Goal: Task Accomplishment & Management: Manage account settings

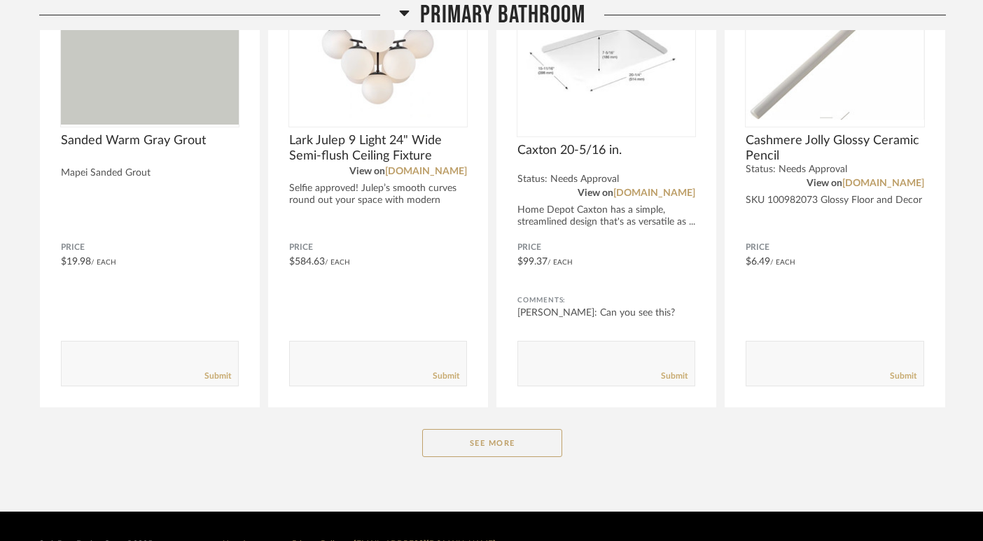
scroll to position [359, 0]
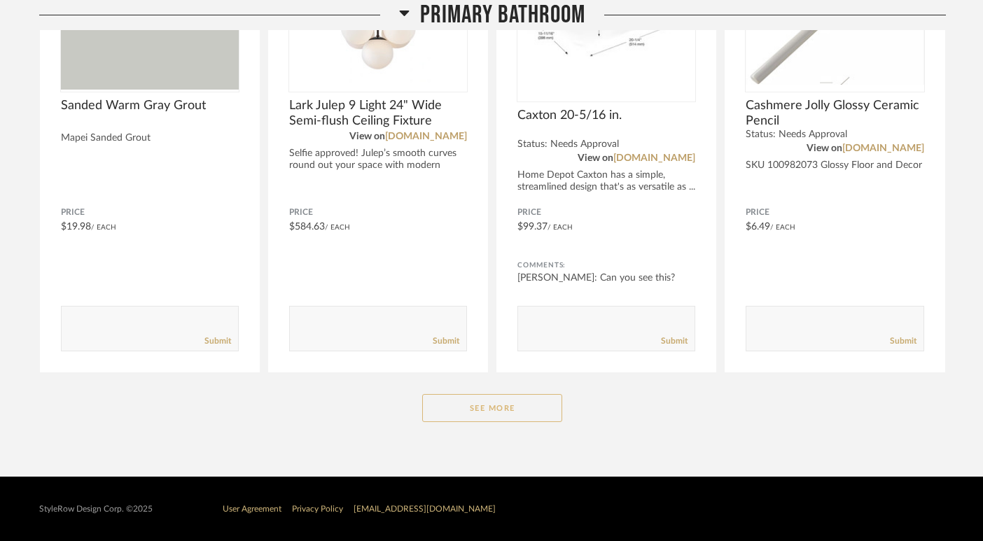
click at [517, 413] on button "See More" at bounding box center [492, 408] width 140 height 28
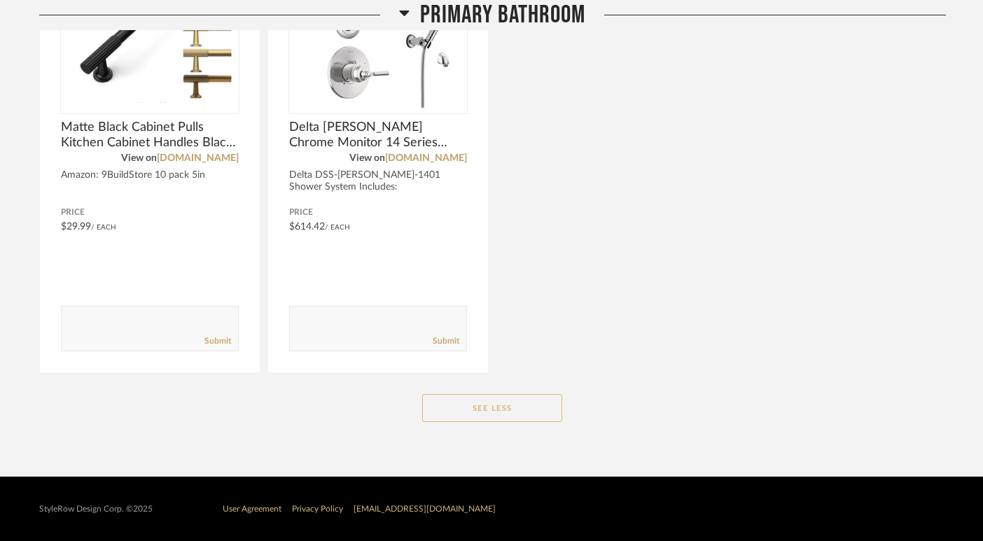
scroll to position [2230, 0]
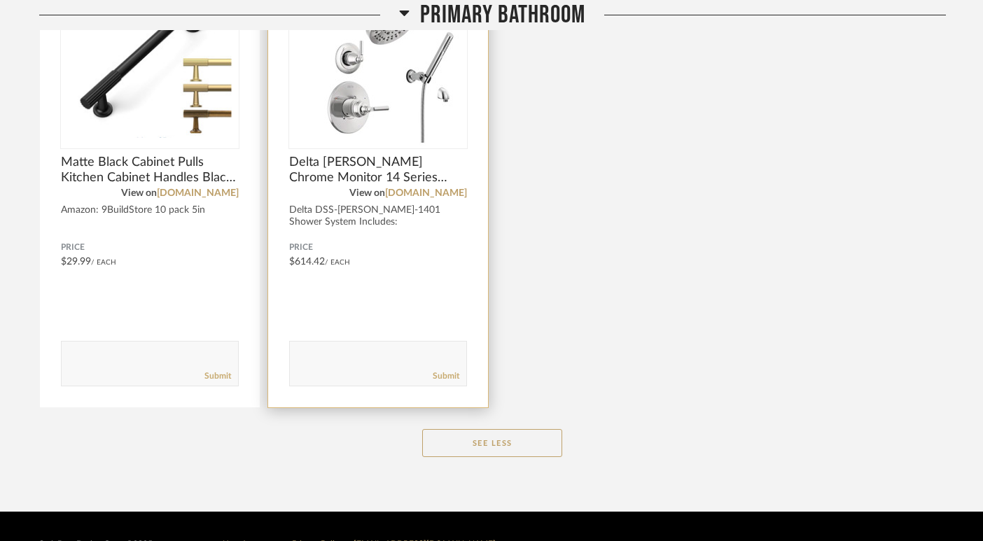
click at [412, 221] on div "Delta DSS-[PERSON_NAME]-1401 Shower System Includes: [PERSON_NAME] Monitor 14 S…" at bounding box center [378, 228] width 178 height 48
click at [354, 265] on div "Price $614.42 / Each" at bounding box center [378, 255] width 178 height 26
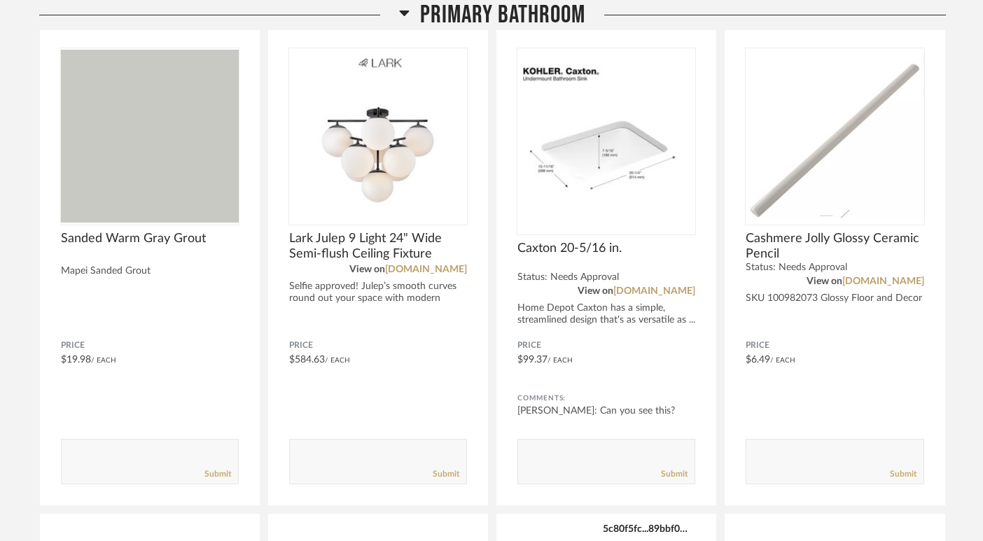
scroll to position [0, 0]
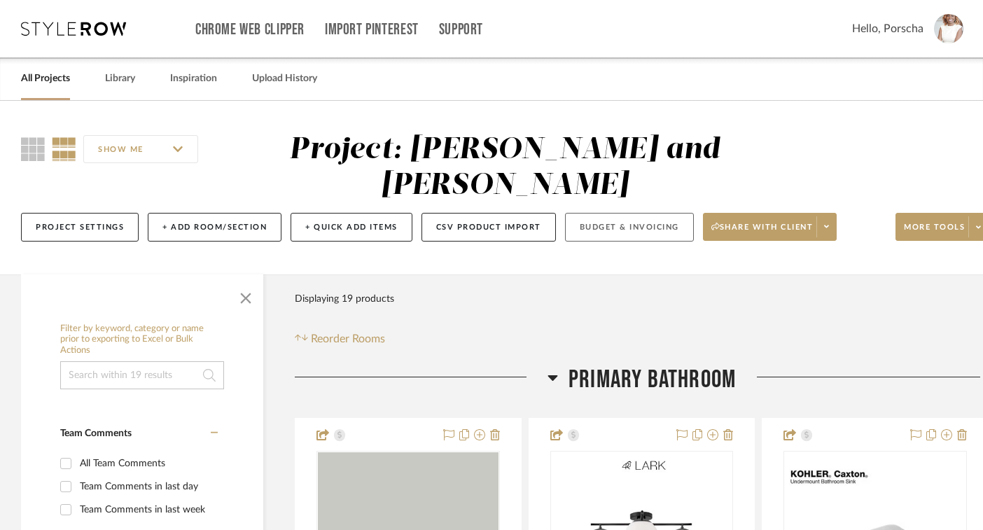
click at [642, 221] on button "Budget & Invoicing" at bounding box center [629, 227] width 129 height 29
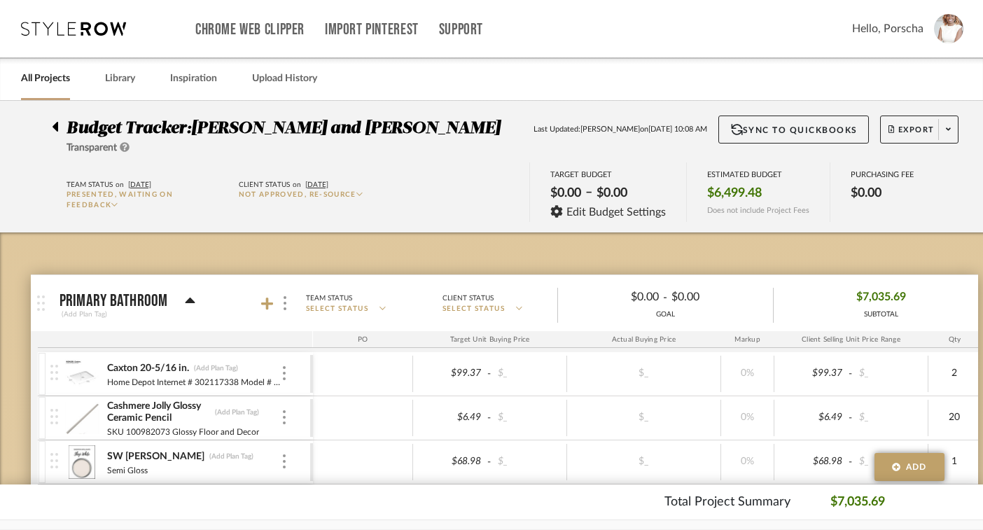
scroll to position [1, 0]
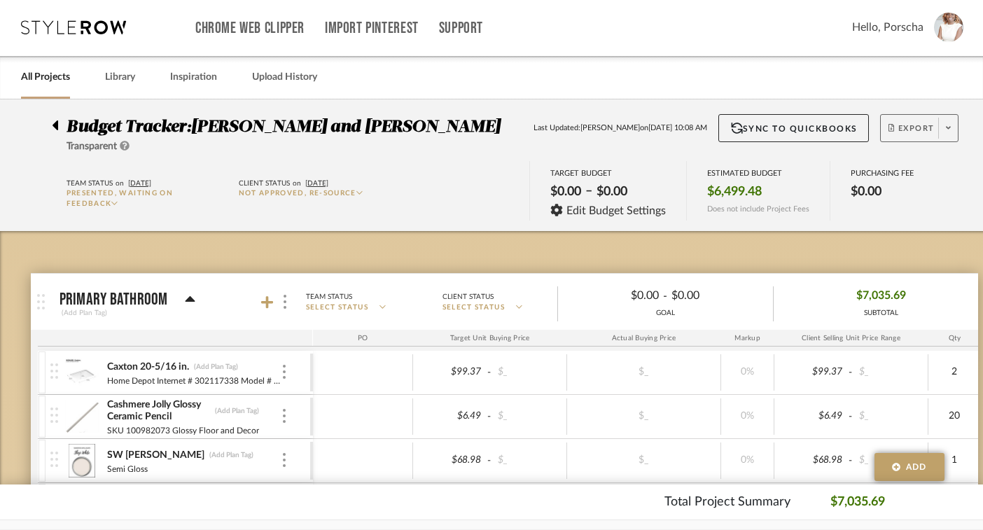
click at [919, 134] on span "Export" at bounding box center [912, 133] width 46 height 21
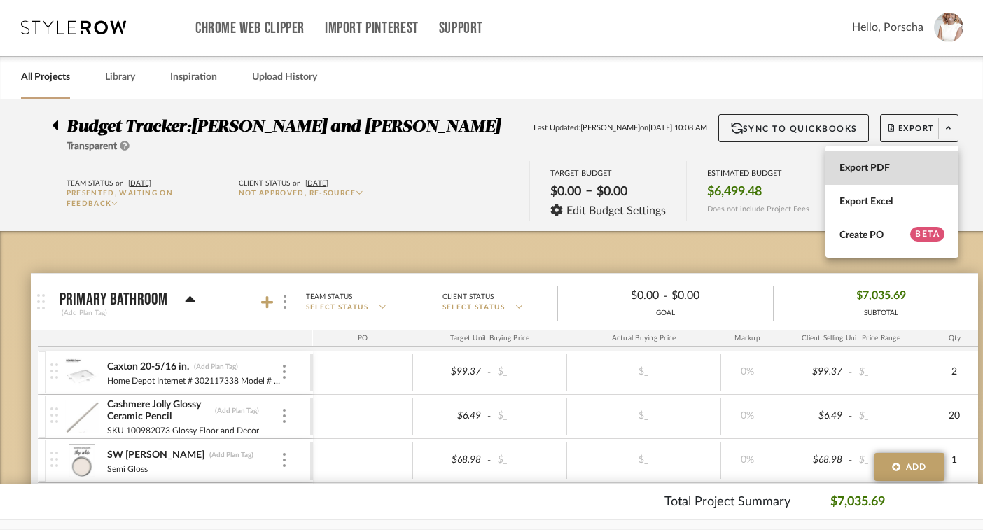
click at [890, 167] on span "Export PDF" at bounding box center [892, 168] width 105 height 12
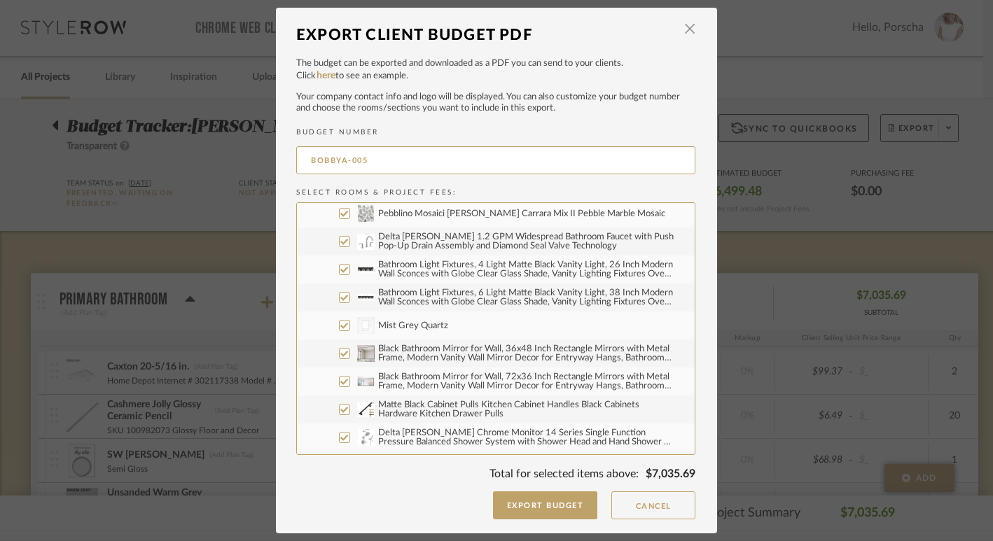
scroll to position [421, 0]
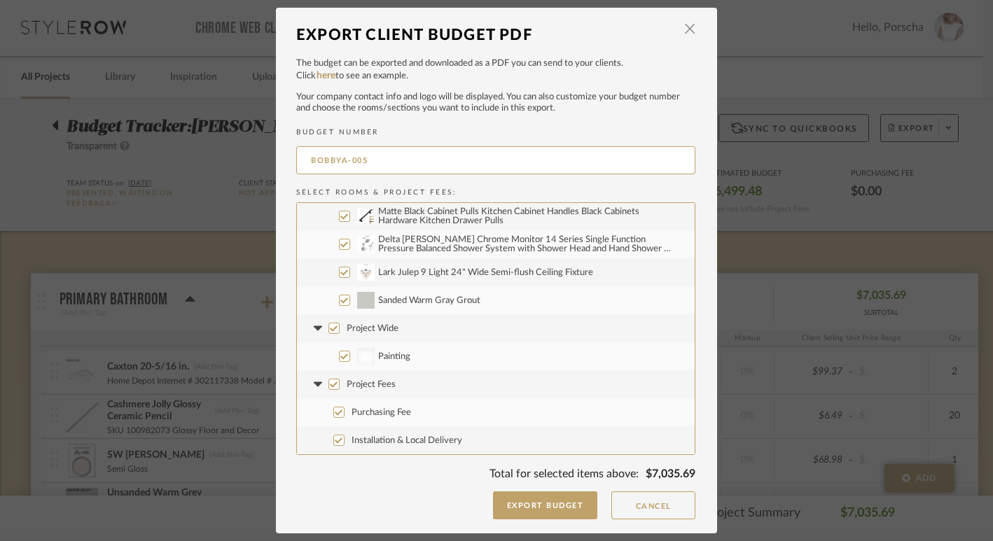
click at [330, 324] on input "Project Wide" at bounding box center [333, 328] width 11 height 11
checkbox input "false"
click at [331, 386] on input "Project Fees" at bounding box center [333, 384] width 11 height 11
checkbox input "false"
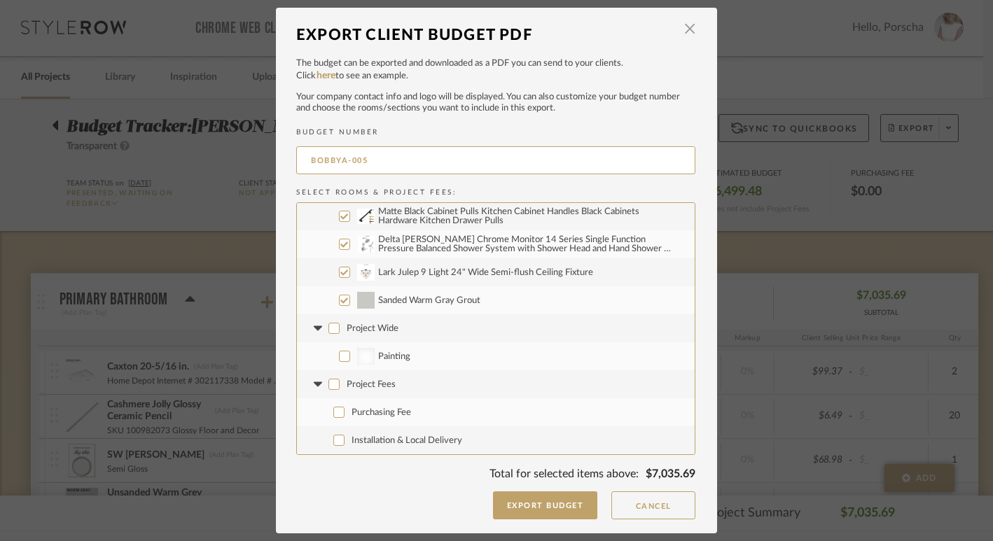
checkbox input "false"
click at [571, 509] on button "Export Budget" at bounding box center [545, 506] width 105 height 28
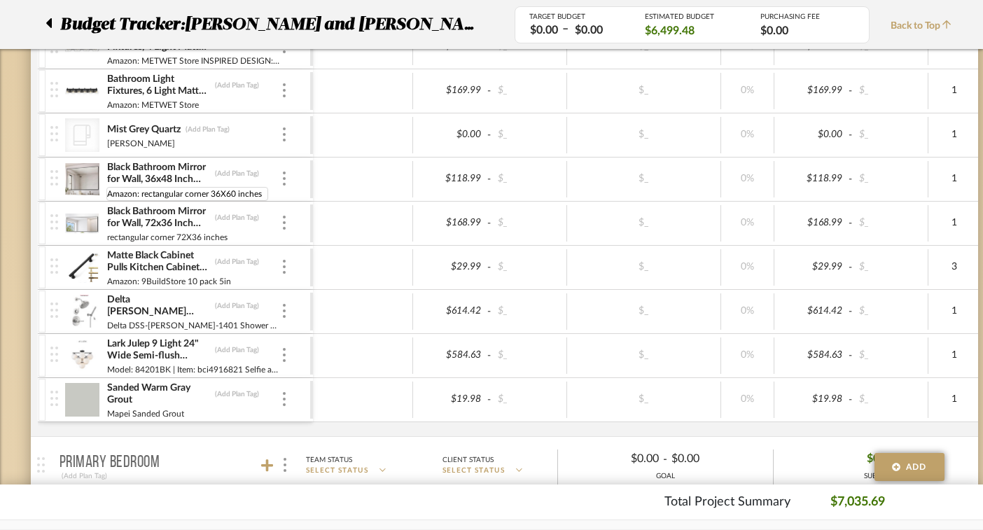
scroll to position [0, 0]
click at [235, 193] on input "Amazon: rectangular corner 36X60 inches" at bounding box center [187, 194] width 162 height 14
type input "Amazon: rectangular corner 36X48 inches"
click at [178, 193] on input "Amazon: rectangular corner 36X48 inches" at bounding box center [187, 194] width 162 height 14
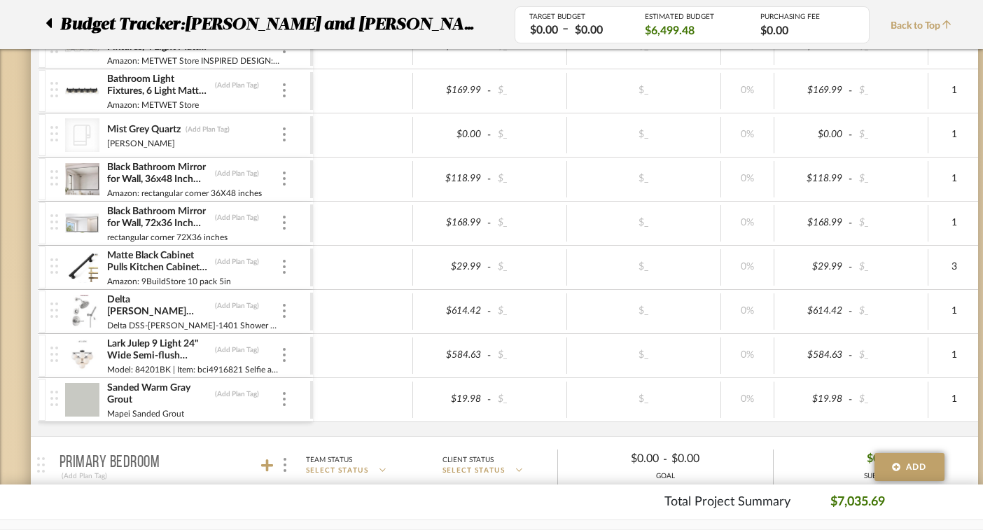
click at [81, 183] on img at bounding box center [82, 179] width 34 height 34
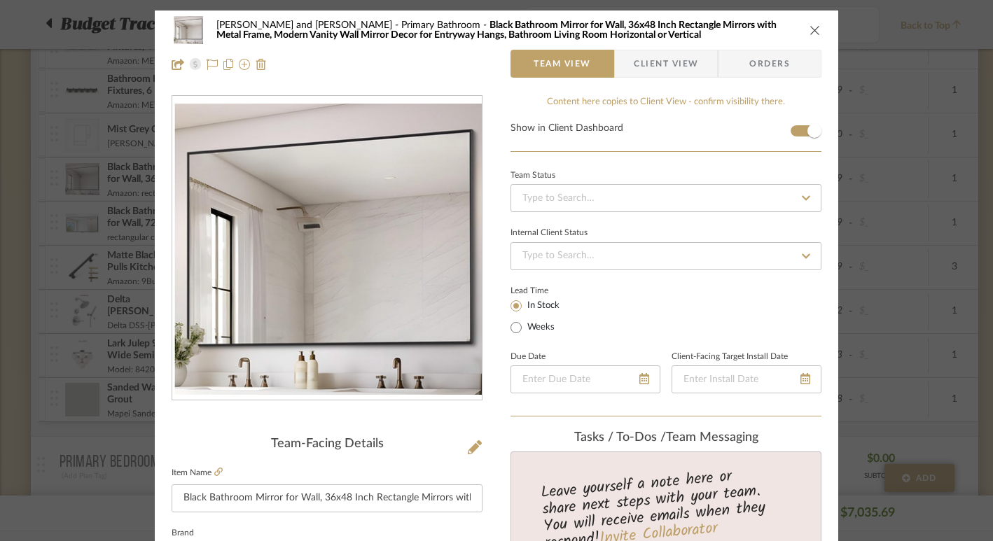
click at [658, 69] on span "Client View" at bounding box center [666, 64] width 64 height 28
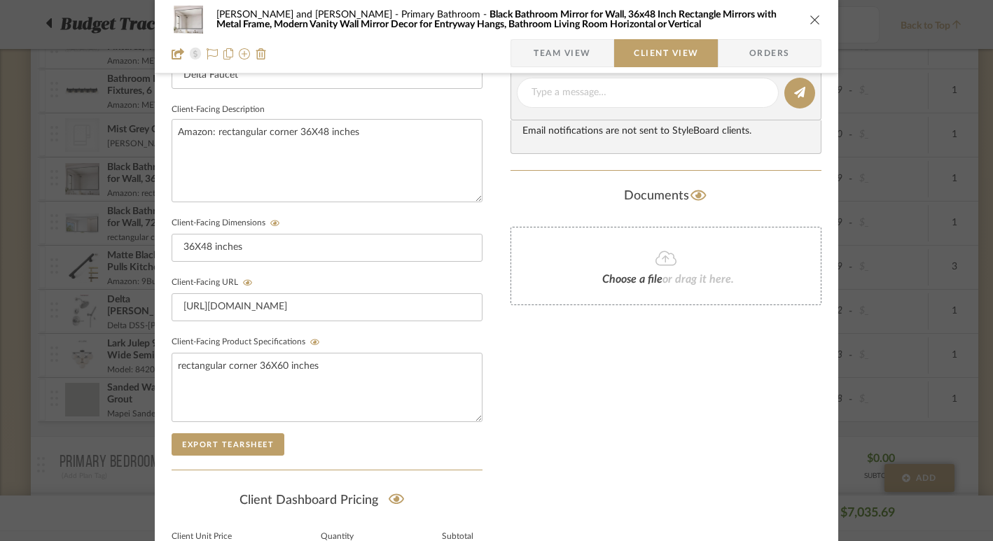
scroll to position [487, 0]
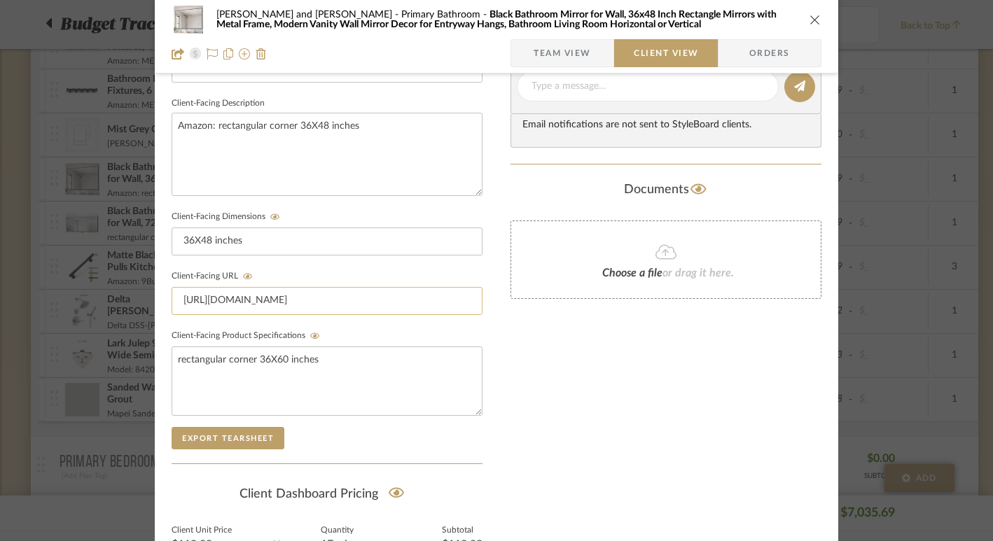
click at [338, 298] on input "https://www.amazon.com/DESBING-Bathroom-Rectangle-Entryway-Horizontal/dp/B0D8FZ…" at bounding box center [327, 301] width 311 height 28
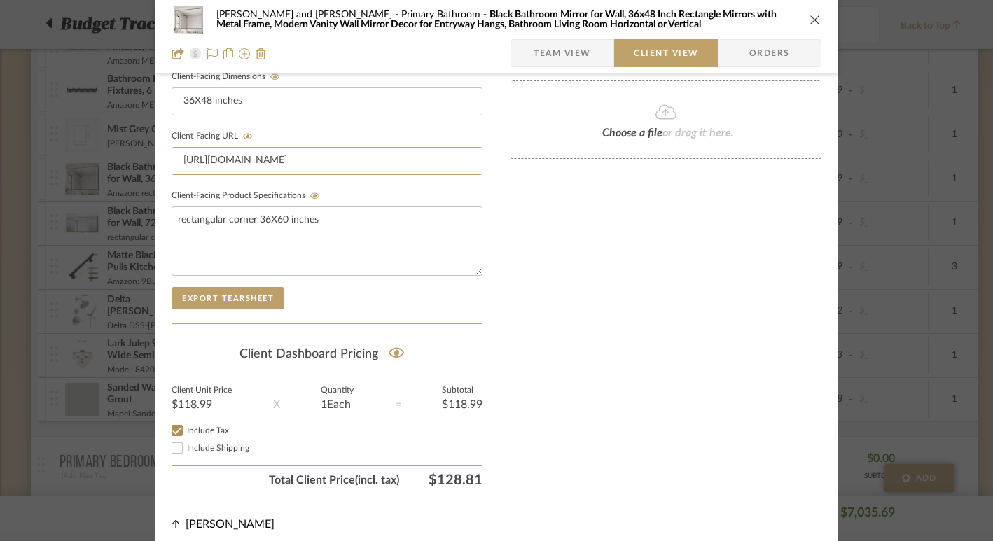
scroll to position [634, 0]
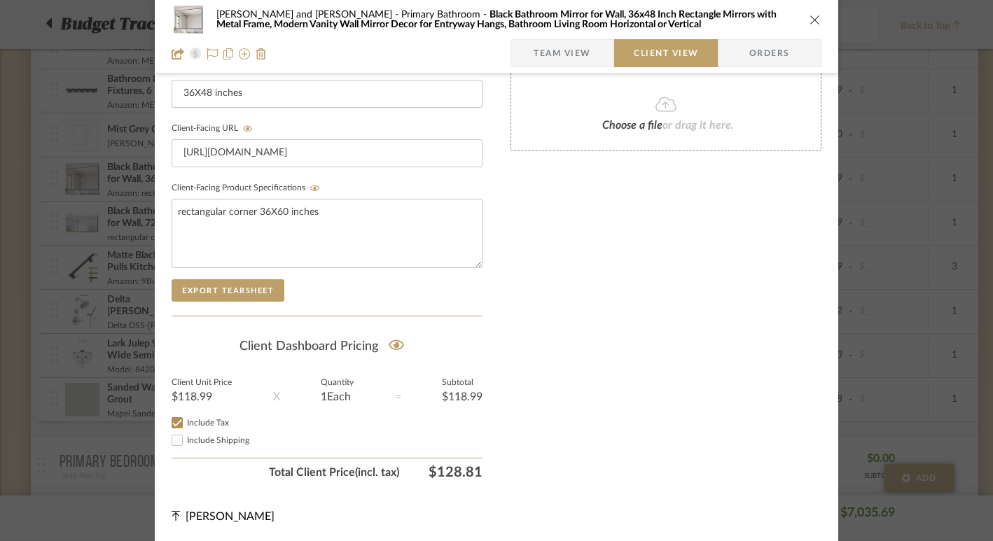
click at [562, 54] on span "Team View" at bounding box center [562, 53] width 57 height 28
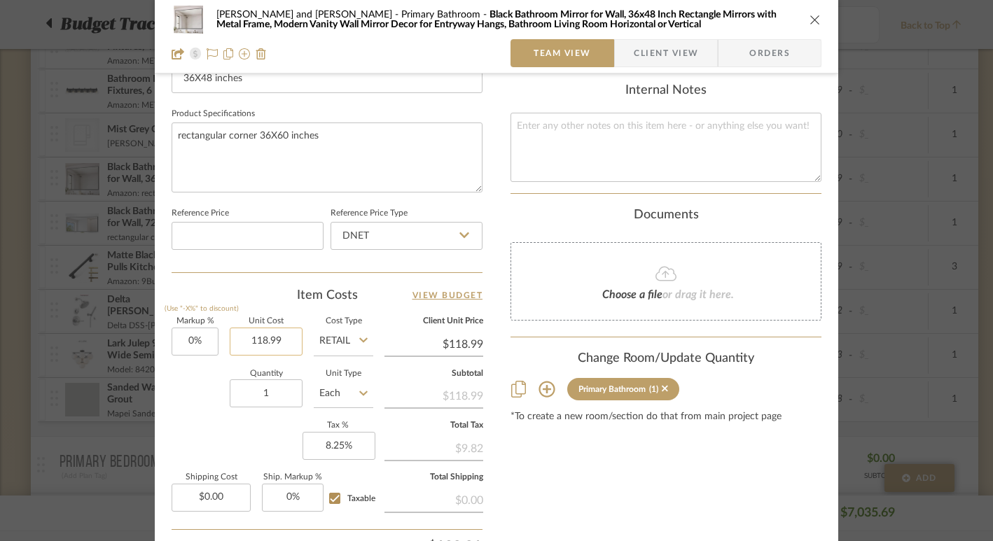
click at [263, 342] on input "118.99" at bounding box center [266, 342] width 73 height 28
click at [281, 340] on input "118.99" at bounding box center [266, 342] width 73 height 28
type input "$113.01"
click at [279, 306] on div "Item Costs View Budget Markup % (Use "-X%" to discount) 0% Unit Cost $113.01 Co…" at bounding box center [327, 450] width 311 height 326
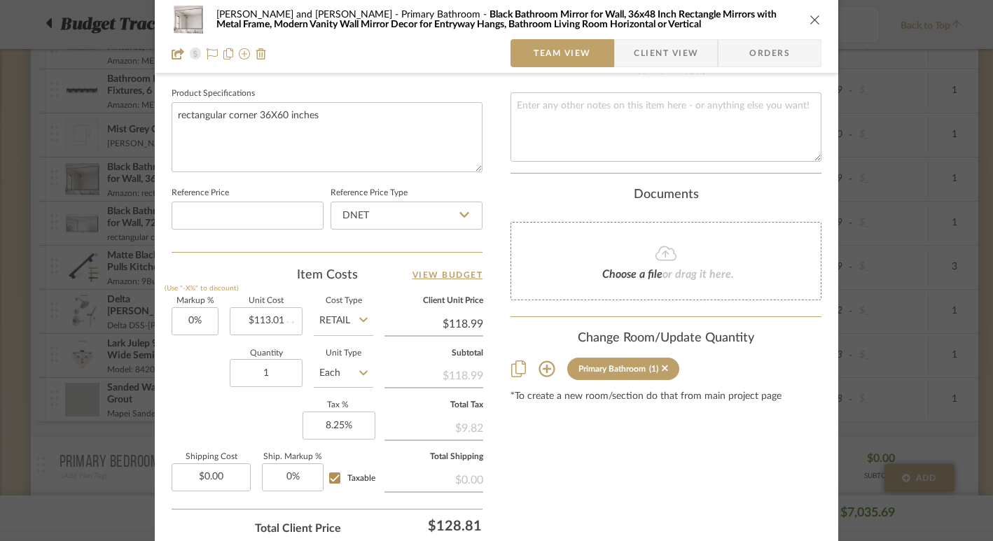
scroll to position [760, 0]
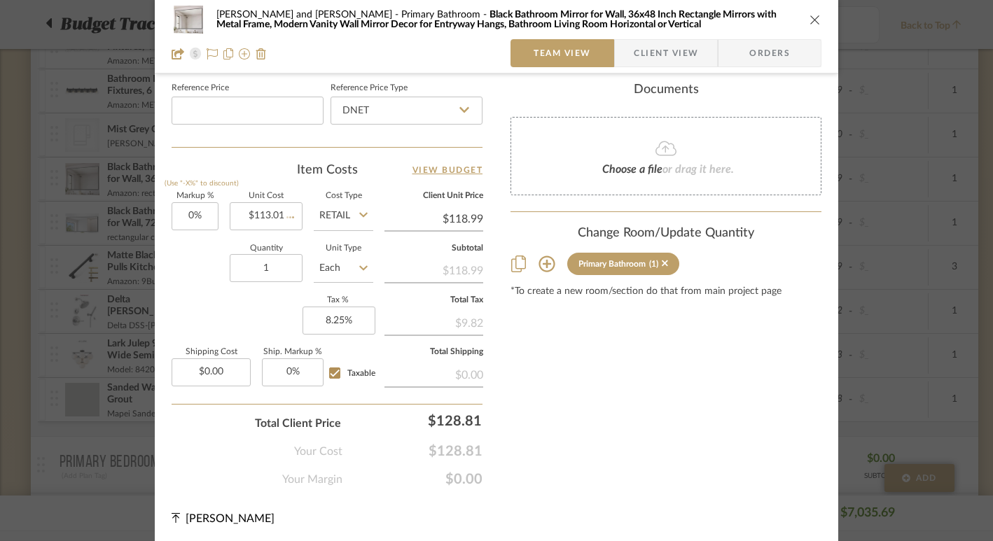
type input "$113.01"
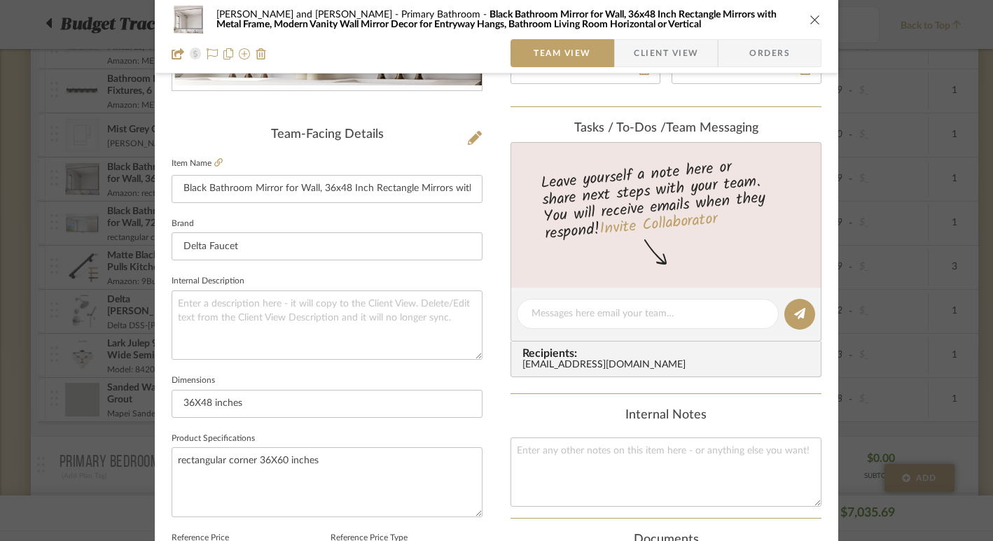
scroll to position [0, 0]
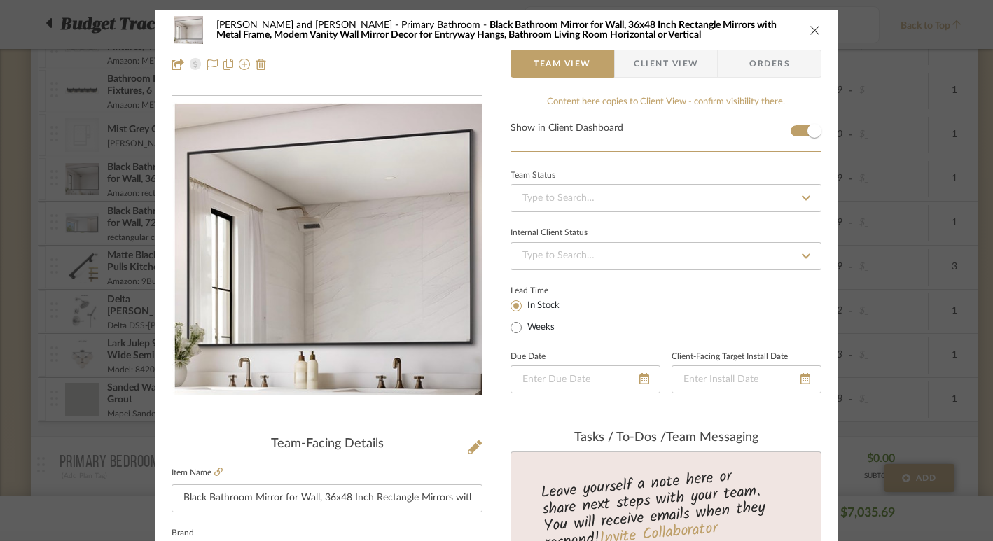
click at [812, 31] on icon "close" at bounding box center [814, 30] width 11 height 11
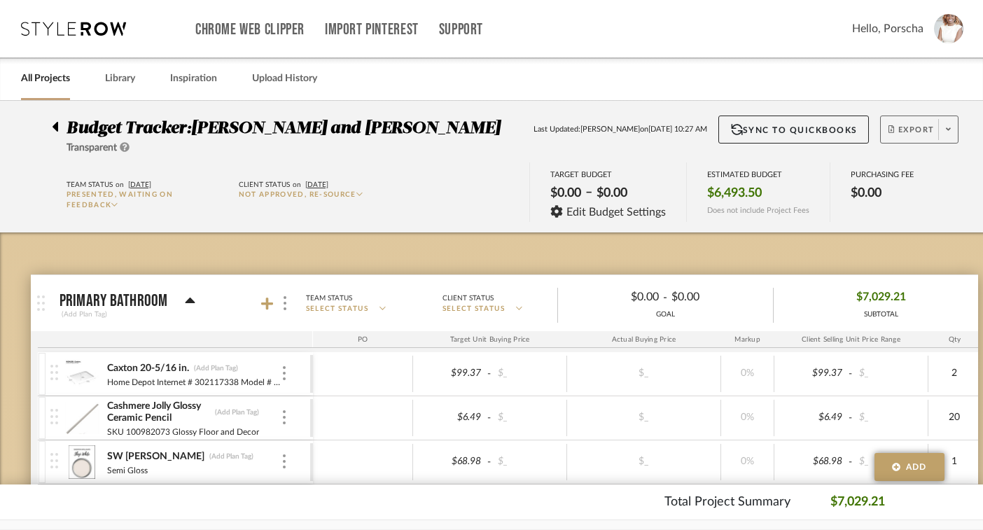
click at [918, 133] on span "Export" at bounding box center [912, 135] width 46 height 21
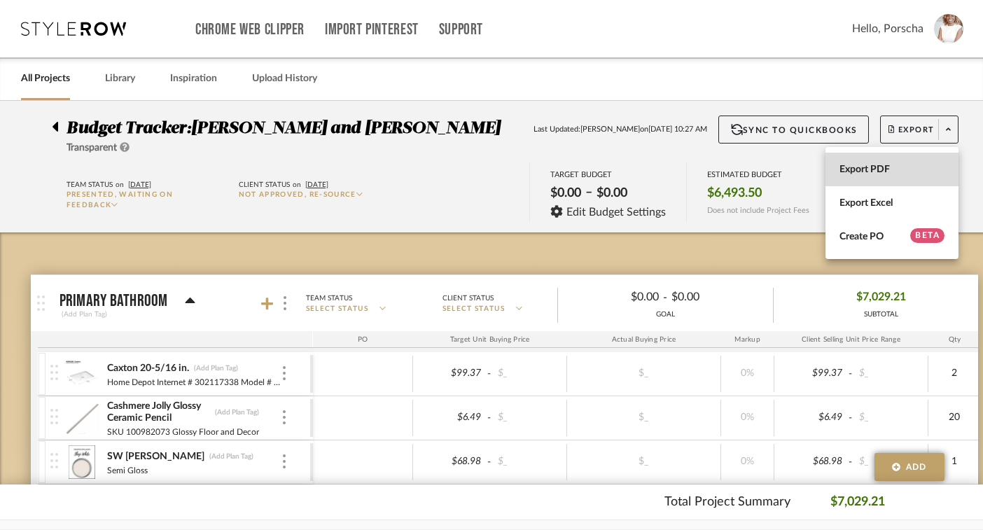
click at [893, 164] on span "Export PDF" at bounding box center [892, 170] width 105 height 12
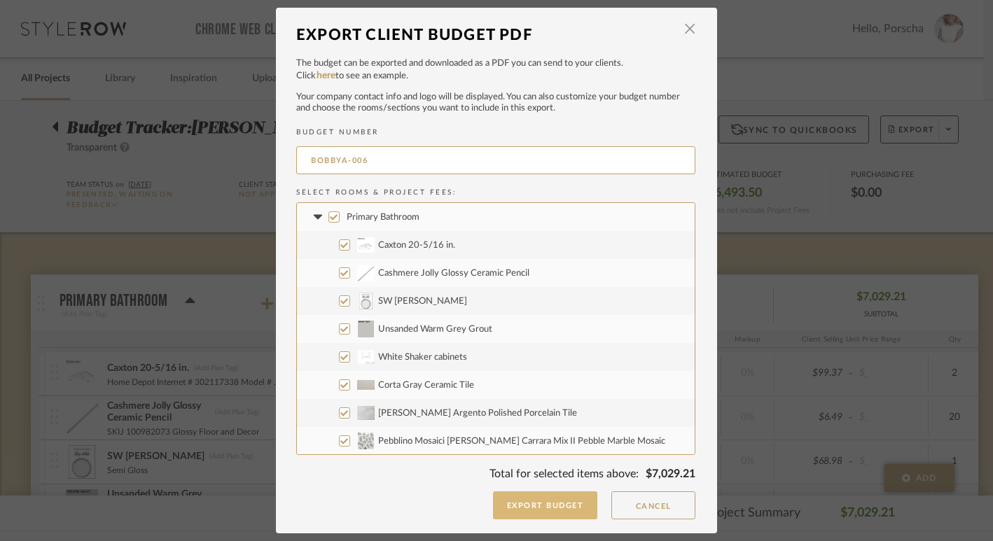
click at [570, 501] on button "Export Budget" at bounding box center [545, 506] width 105 height 28
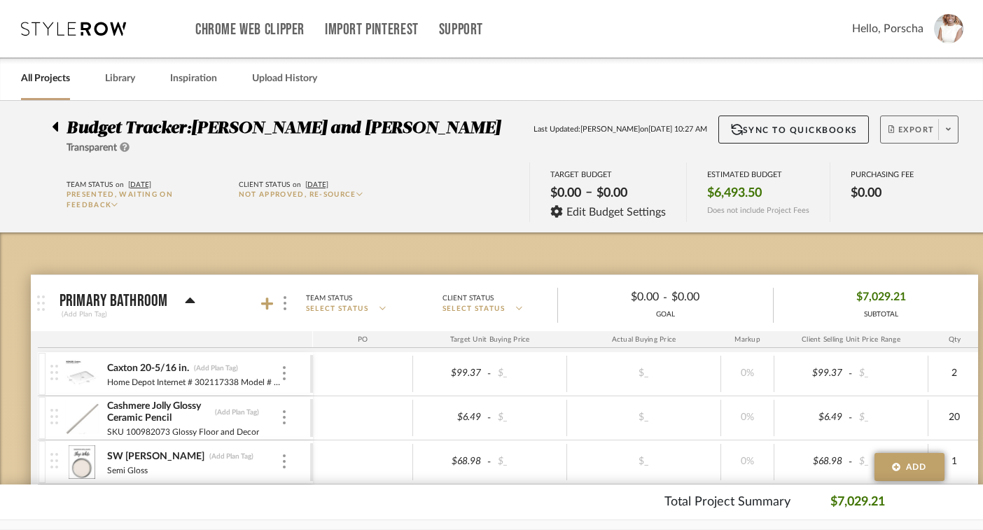
click at [910, 131] on span "Export" at bounding box center [912, 135] width 46 height 21
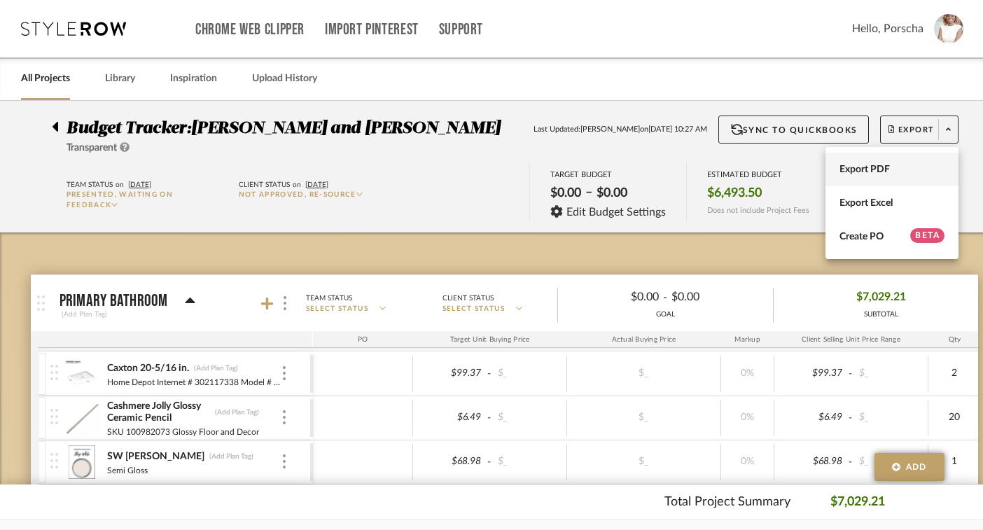
click at [882, 162] on button "Export PDF" at bounding box center [892, 170] width 133 height 34
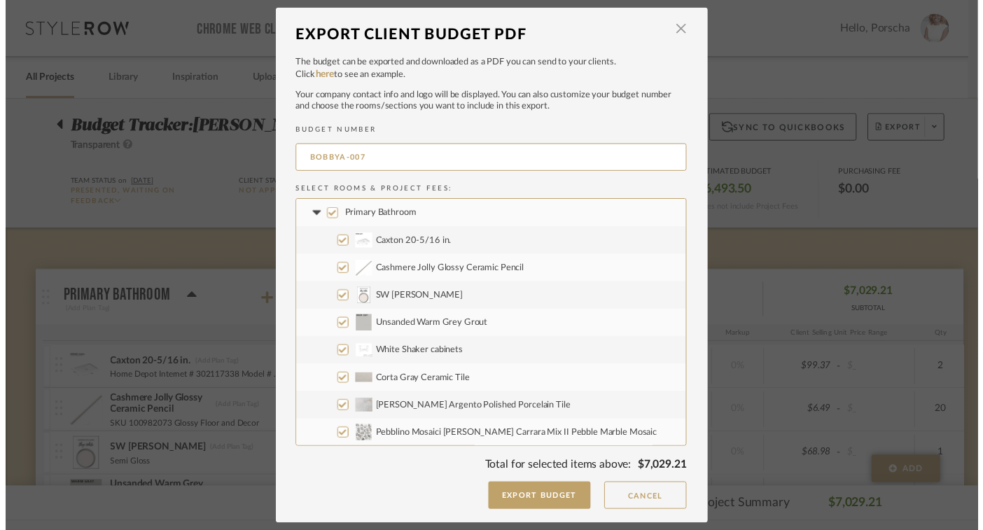
scroll to position [421, 0]
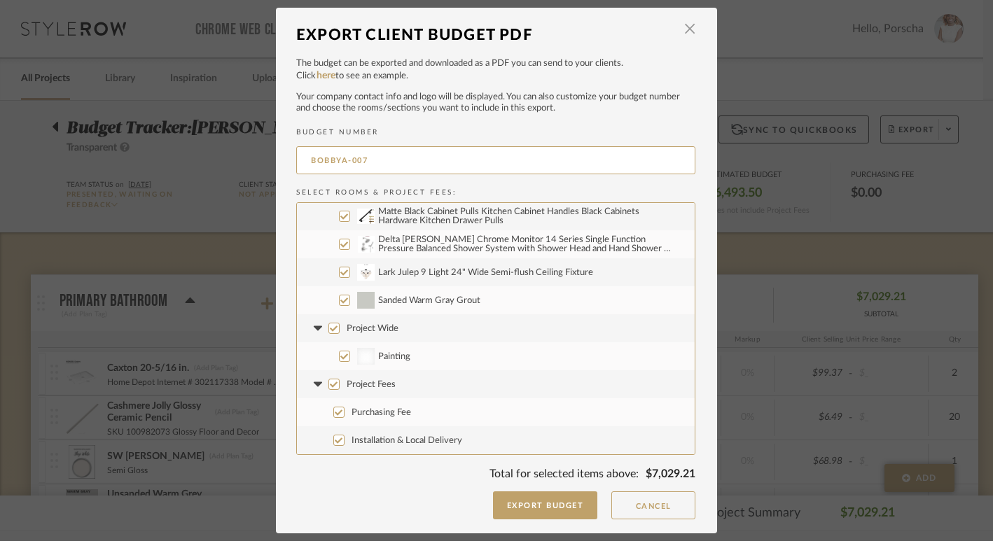
click at [329, 323] on input "Project Wide" at bounding box center [333, 328] width 11 height 11
checkbox input "false"
click at [328, 382] on input "Project Fees" at bounding box center [333, 384] width 11 height 11
checkbox input "false"
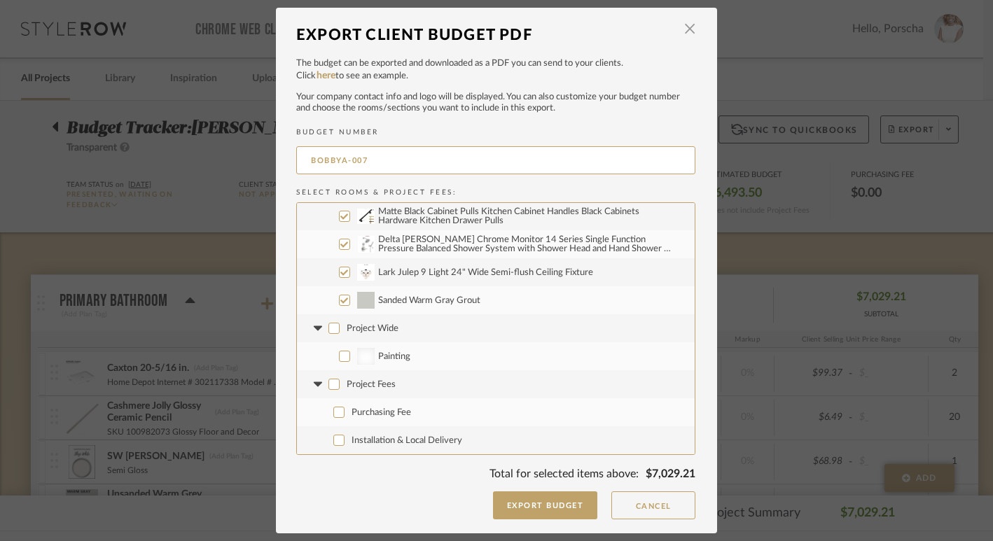
checkbox input "false"
click at [533, 501] on button "Export Budget" at bounding box center [545, 506] width 105 height 28
